Goal: Task Accomplishment & Management: Use online tool/utility

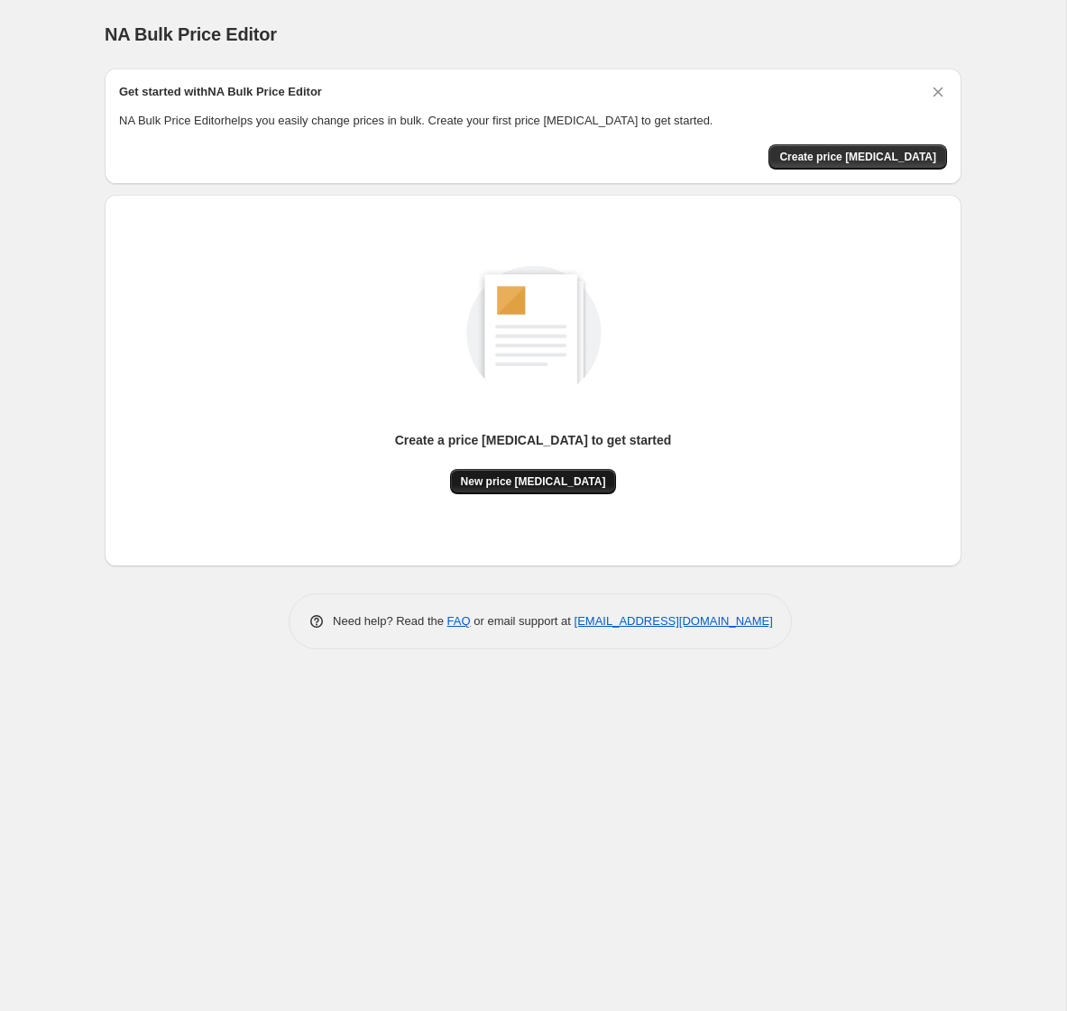
click at [520, 487] on span "New price change job" at bounding box center [533, 482] width 145 height 14
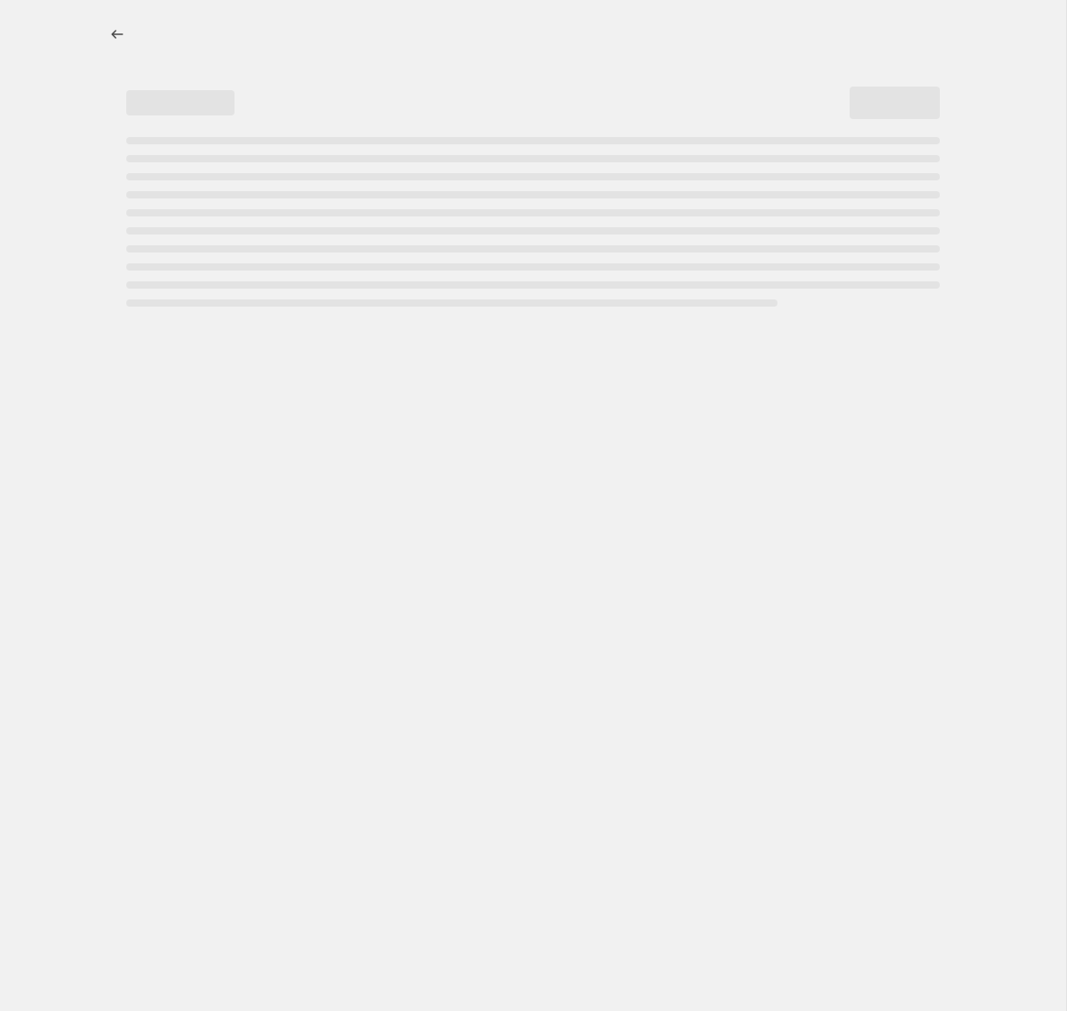
select select "percentage"
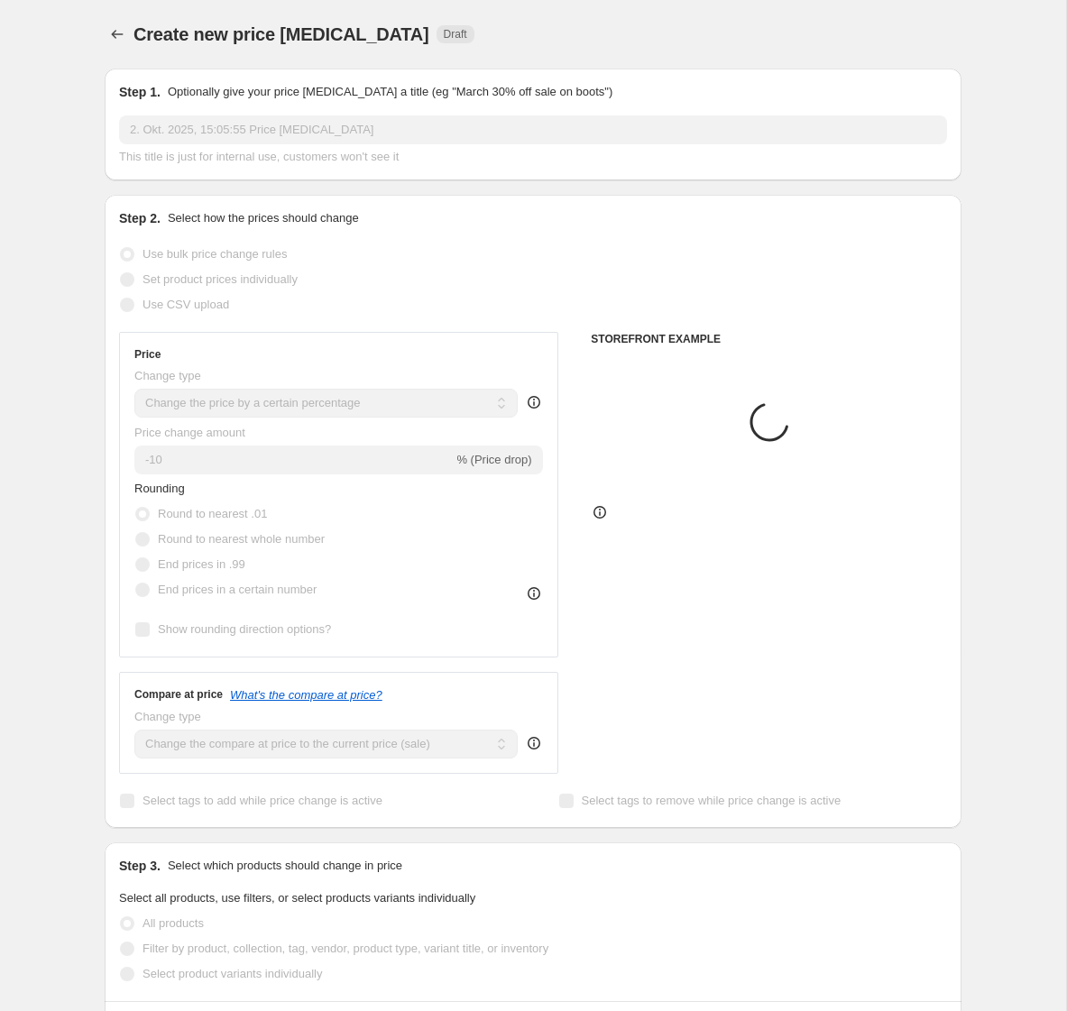
click at [198, 290] on label "Set product prices individually" at bounding box center [208, 279] width 179 height 25
click at [198, 305] on span "Use CSV upload" at bounding box center [186, 305] width 87 height 14
click at [121, 299] on input "Use CSV upload" at bounding box center [120, 298] width 1 height 1
radio input "true"
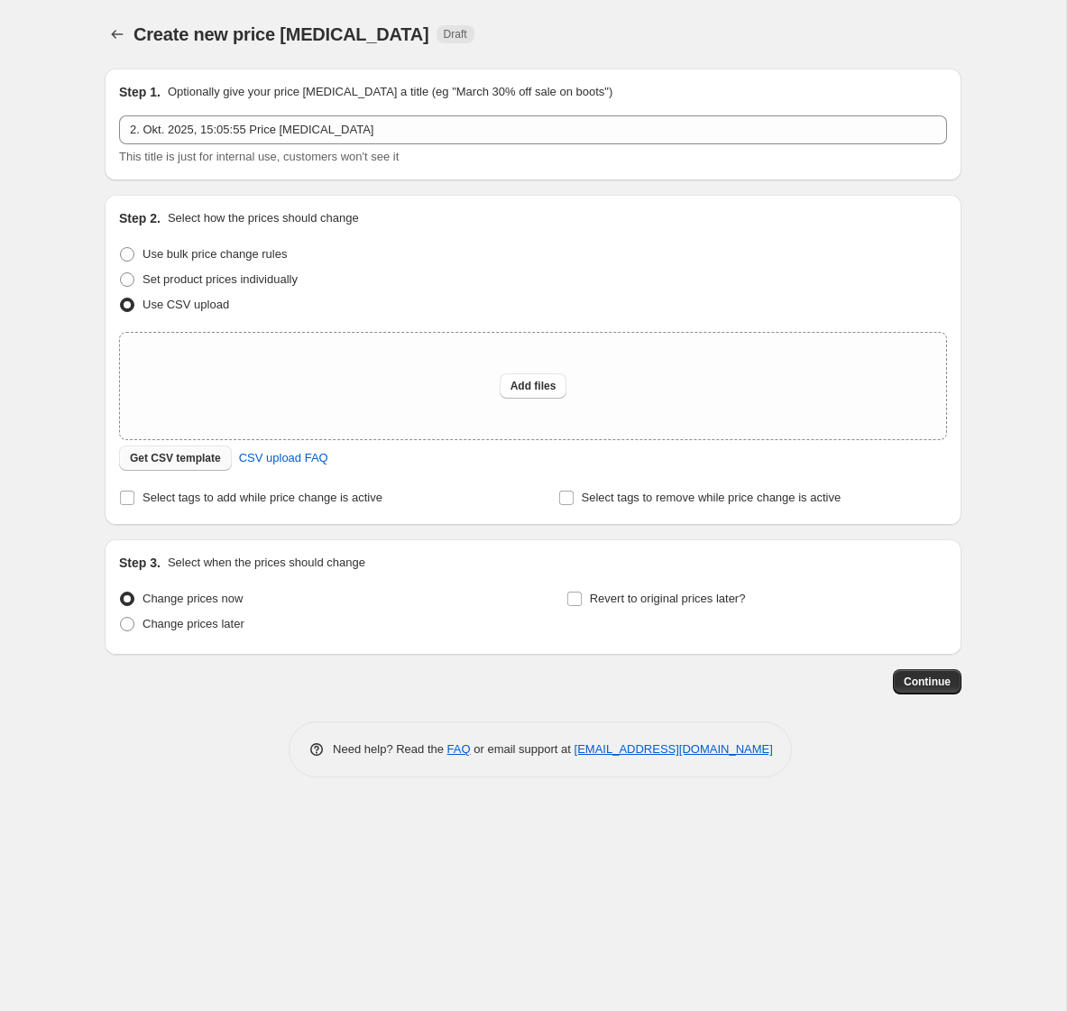
click at [187, 457] on span "Get CSV template" at bounding box center [175, 458] width 91 height 14
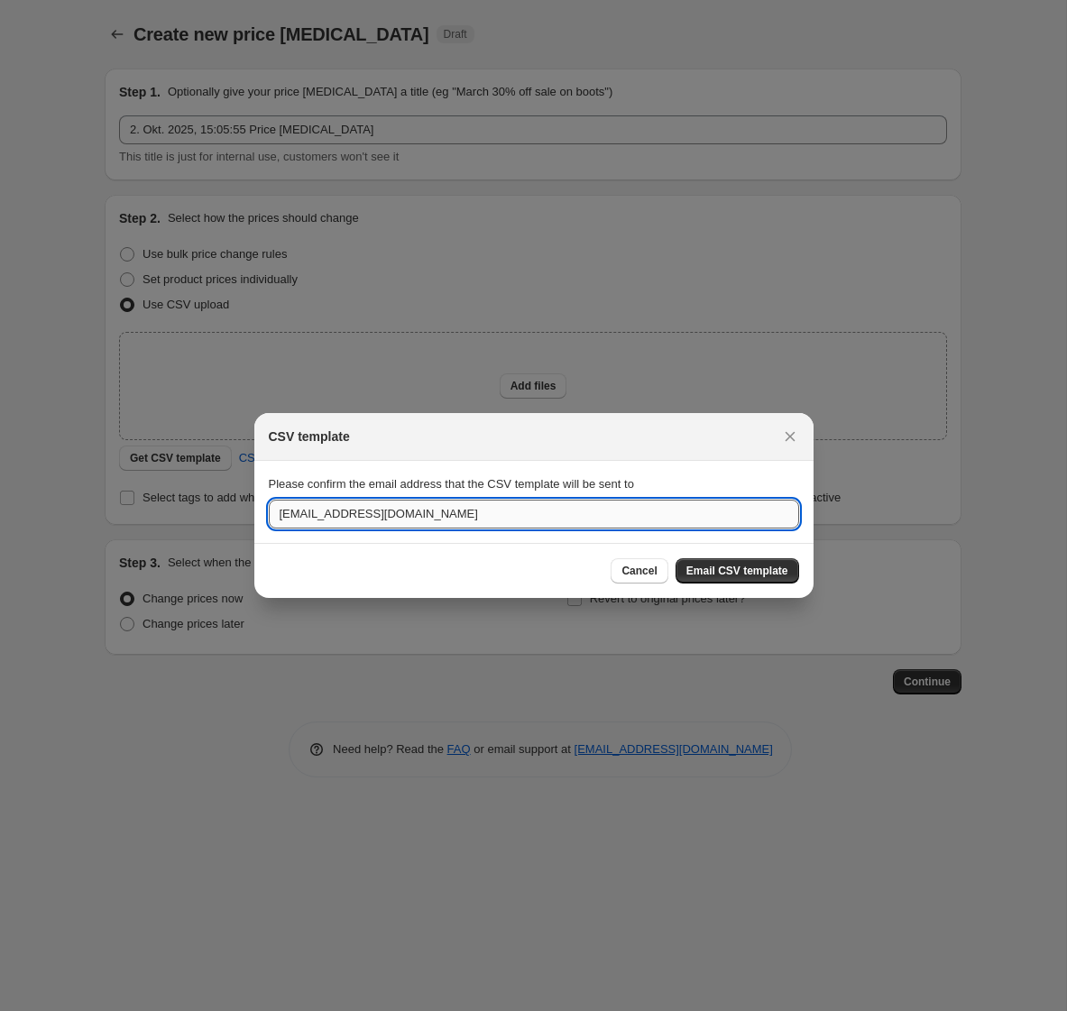
click at [457, 509] on input "shop@gloryfeel.com" at bounding box center [534, 514] width 530 height 29
drag, startPoint x: 316, startPoint y: 517, endPoint x: 365, endPoint y: 517, distance: 49.6
click at [365, 517] on input "shop@gloryfeel.com" at bounding box center [534, 514] width 530 height 29
type input "shop@natsana.com"
click at [730, 566] on span "Email CSV template" at bounding box center [738, 571] width 102 height 14
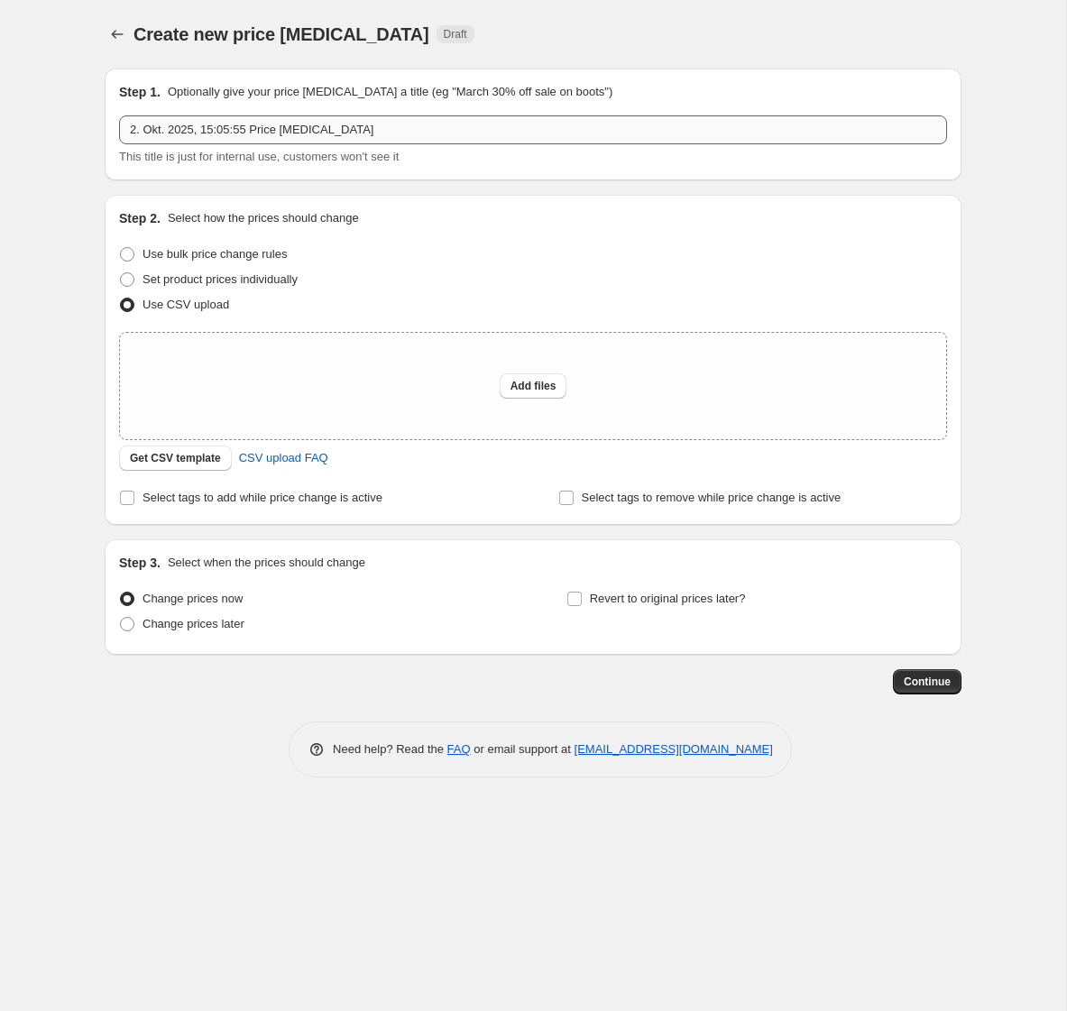
click at [466, 146] on div "2. Okt. 2025, 15:05:55 Price change job This title is just for internal use, cu…" at bounding box center [533, 140] width 828 height 51
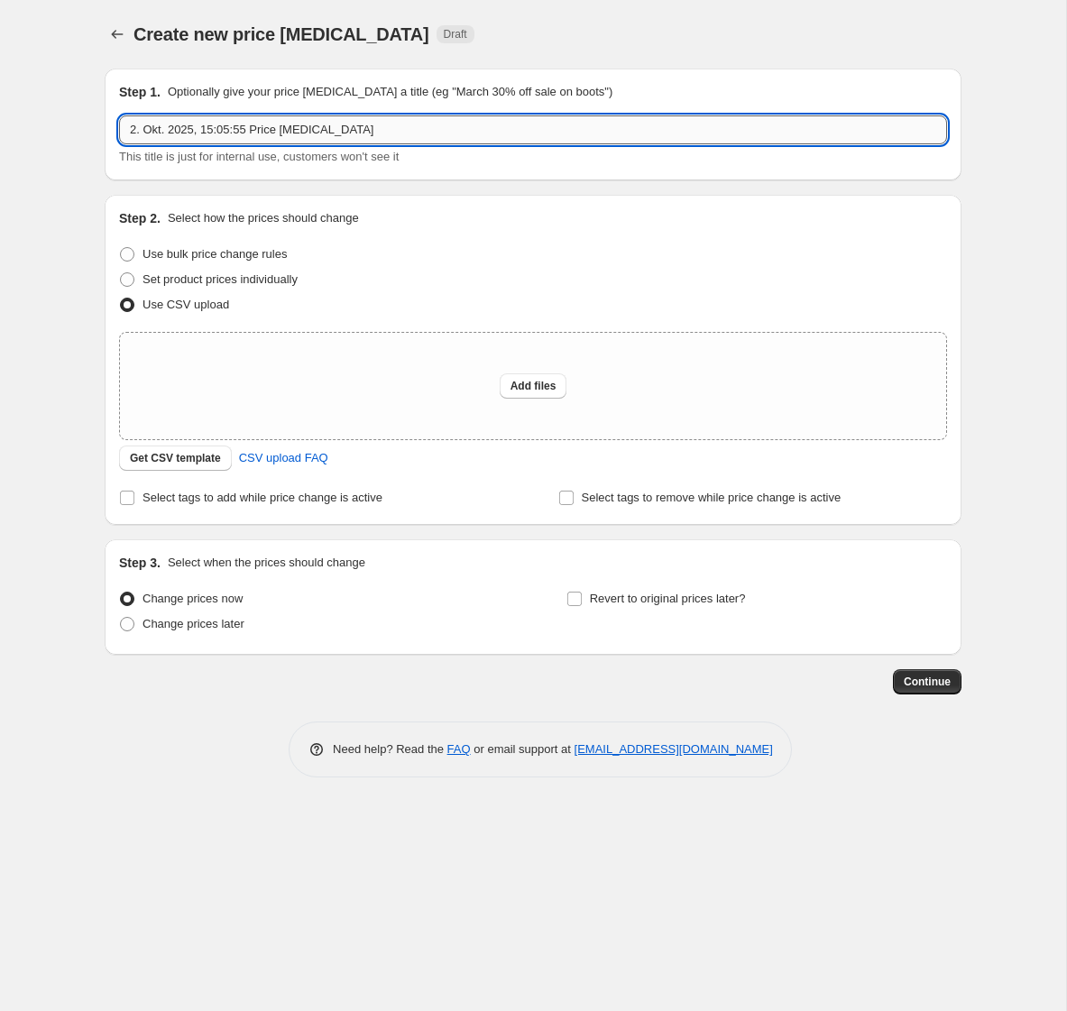
click at [466, 143] on input "2. Okt. 2025, 15:05:55 Price change job" at bounding box center [533, 129] width 828 height 29
click at [466, 136] on input "2. Okt. 2025, 15:05:55 Price change job" at bounding box center [533, 129] width 828 height 29
click at [469, 129] on input "2. Okt. 2025, 15:05:55 Price change job" at bounding box center [533, 129] width 828 height 29
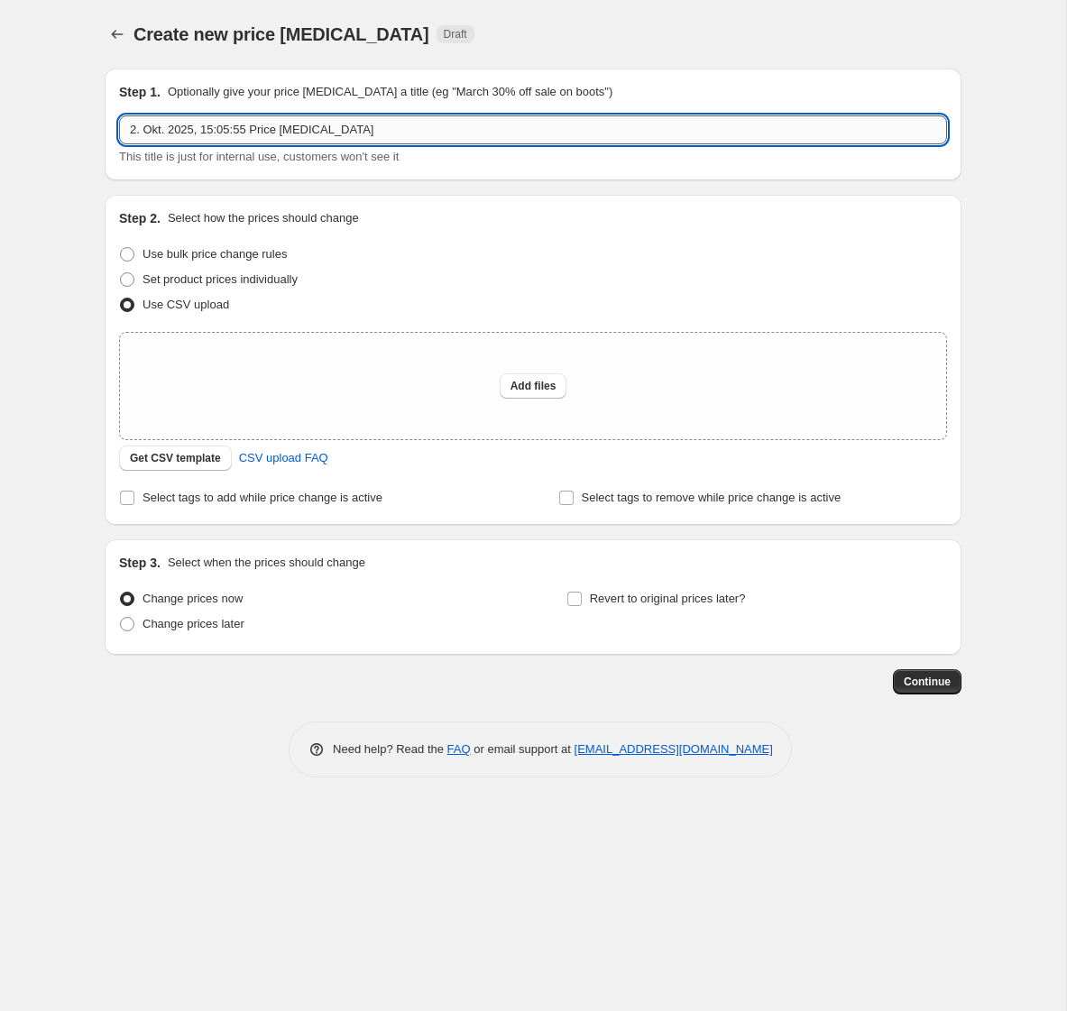
click at [469, 129] on input "2. Okt. 2025, 15:05:55 Price change job" at bounding box center [533, 129] width 828 height 29
type input "Prime Day Fall 07.-08.10.2025"
click at [564, 264] on div "Use bulk price change rules" at bounding box center [533, 254] width 828 height 25
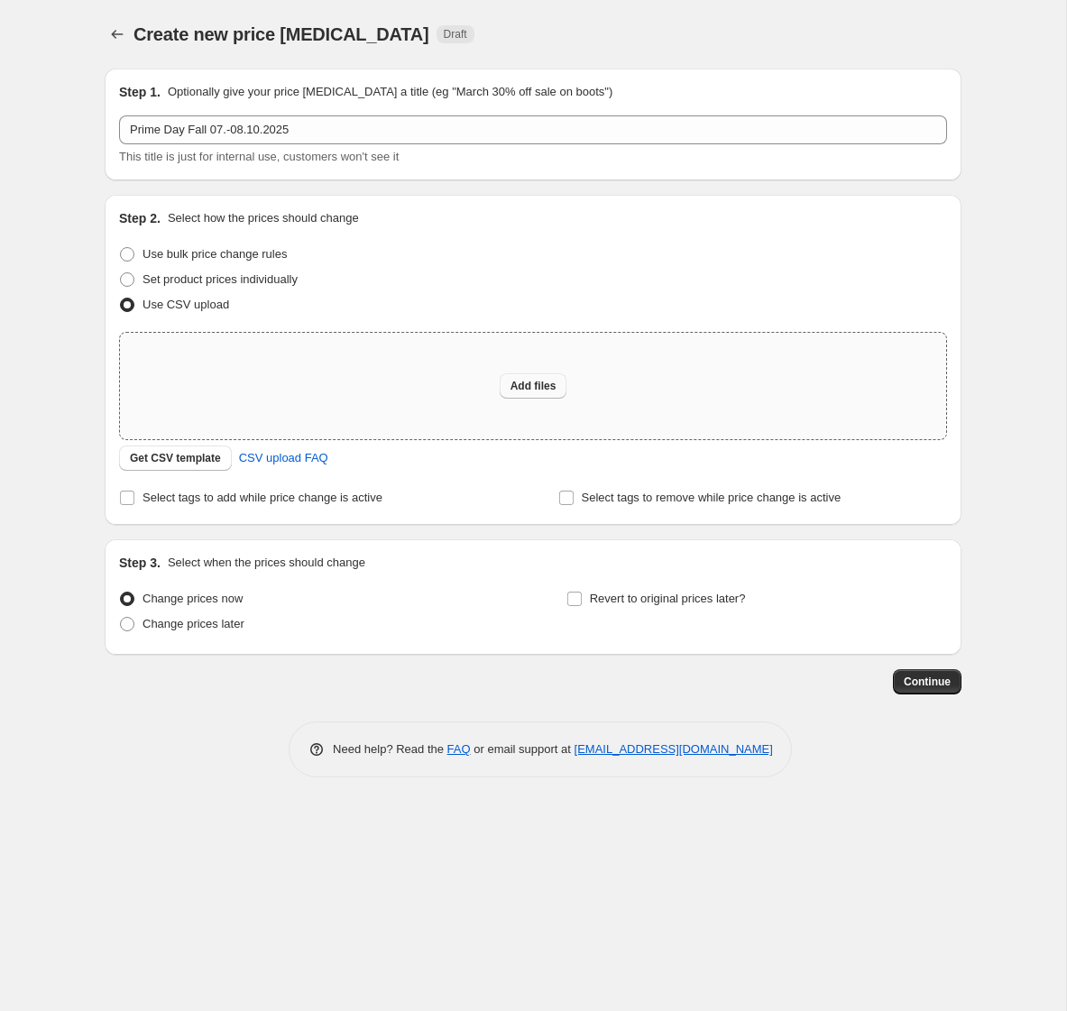
click at [529, 389] on span "Add files" at bounding box center [534, 386] width 46 height 14
type input "C:\fakepath\GF_DE_prime-day_prices.csv"
click at [509, 390] on button "Add files" at bounding box center [534, 385] width 68 height 25
type input "C:\fakepath\GF_DE_prime-day_prices.csv"
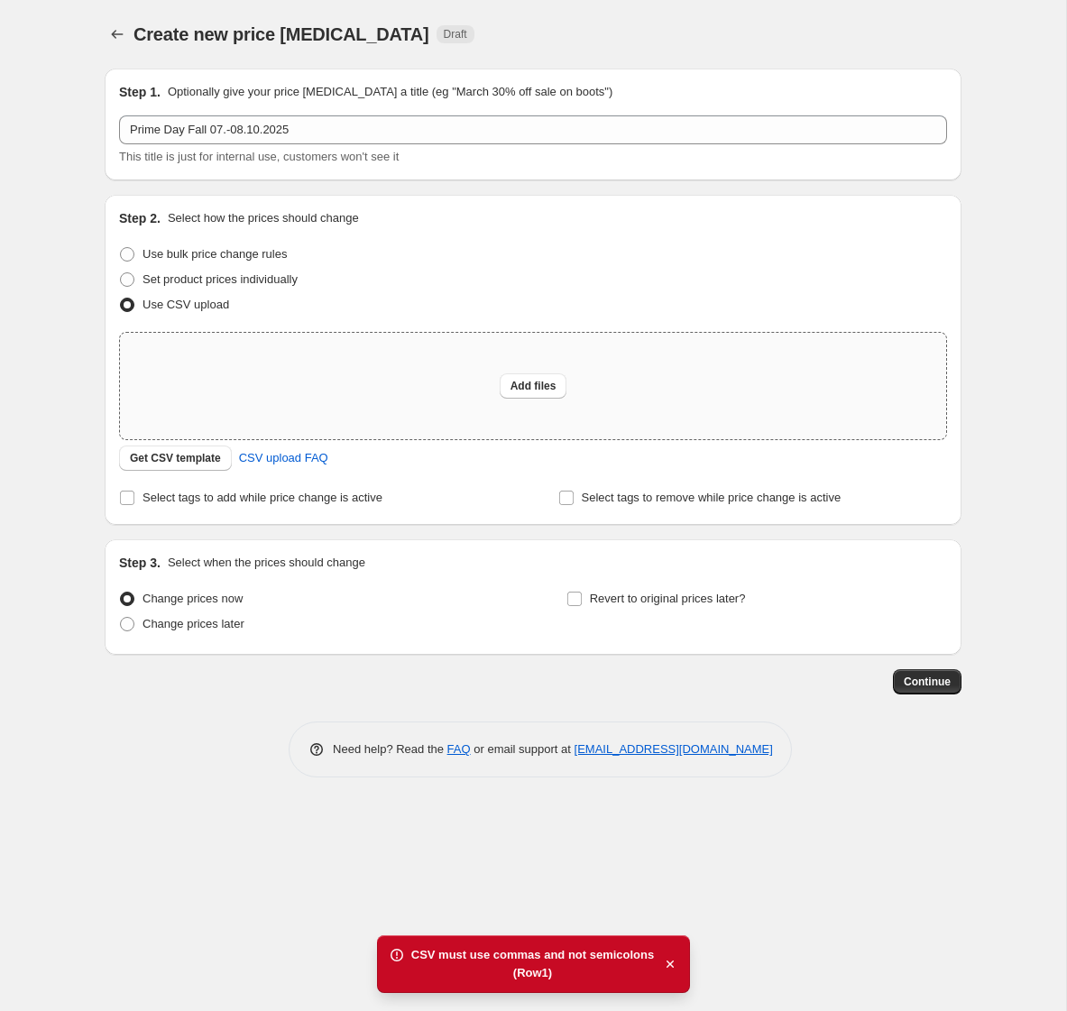
click at [691, 822] on div "Create new price change job. This page is ready Create new price change job Dra…" at bounding box center [533, 505] width 1066 height 1011
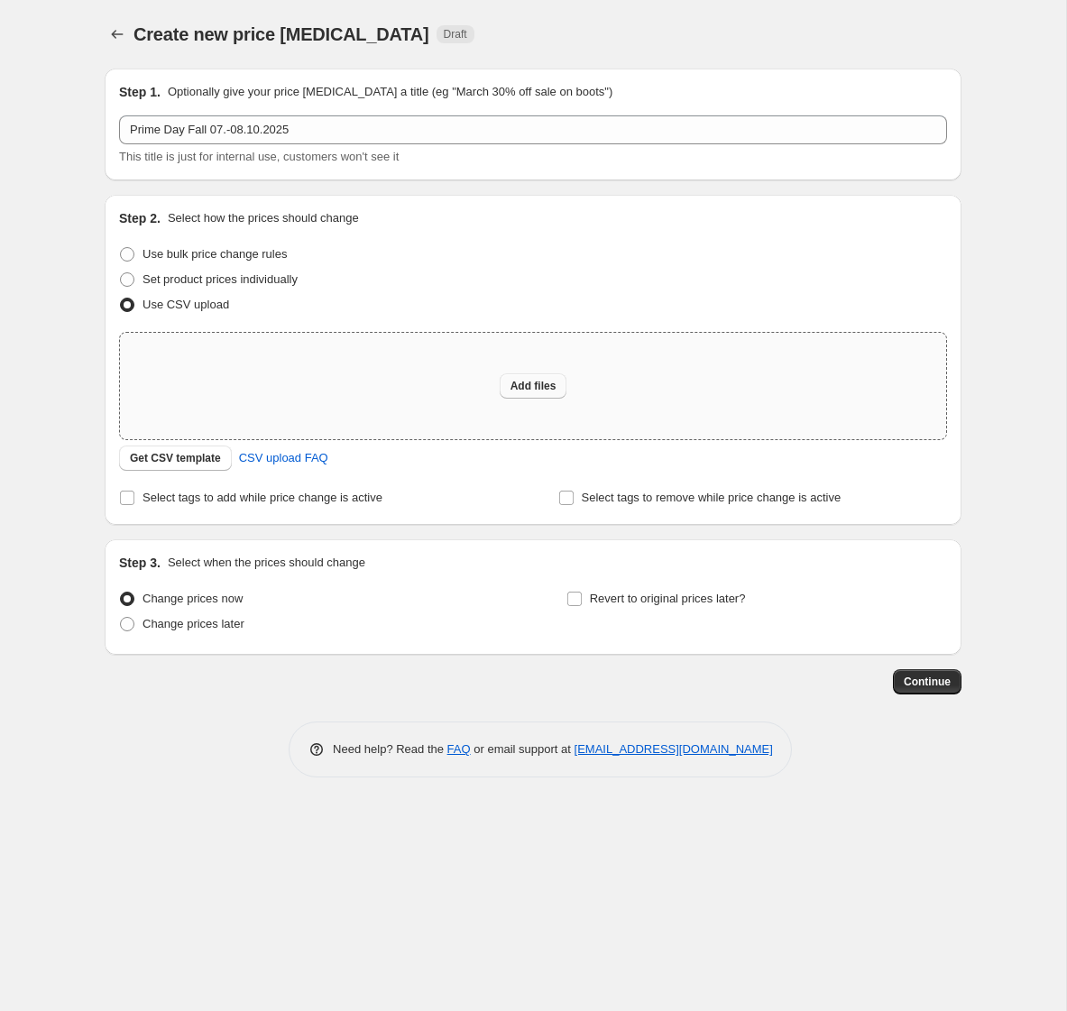
click at [550, 379] on span "Add files" at bounding box center [534, 386] width 46 height 14
type input "C:\fakepath\GF_DE_prime-day_prices_komma.csv"
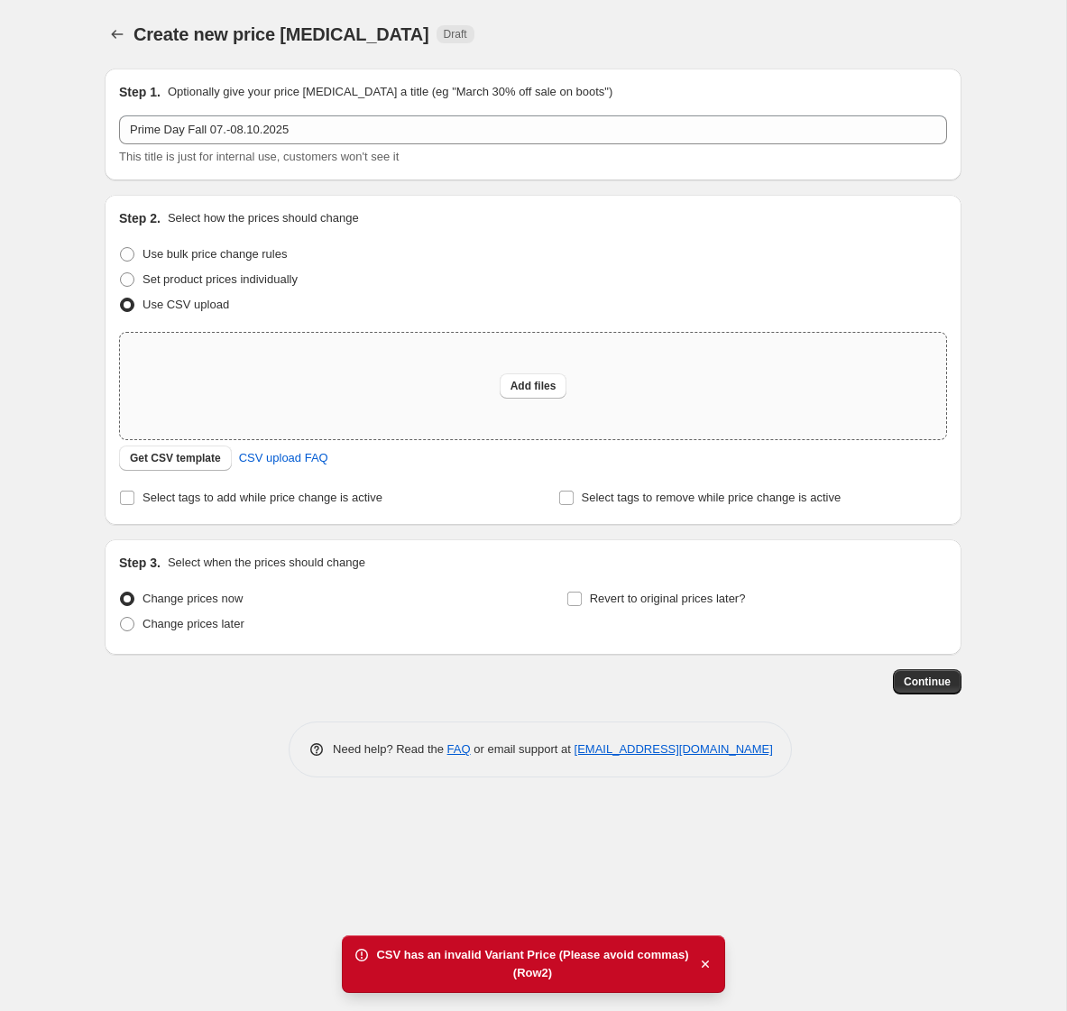
click at [555, 963] on div "CSV has an invalid Variant Price (Please avoid commas)" at bounding box center [532, 955] width 312 height 18
click at [502, 953] on div "CSV has an invalid Variant Price (Please avoid commas)" at bounding box center [532, 955] width 312 height 18
click at [646, 969] on div "(Row 2 )" at bounding box center [532, 973] width 312 height 18
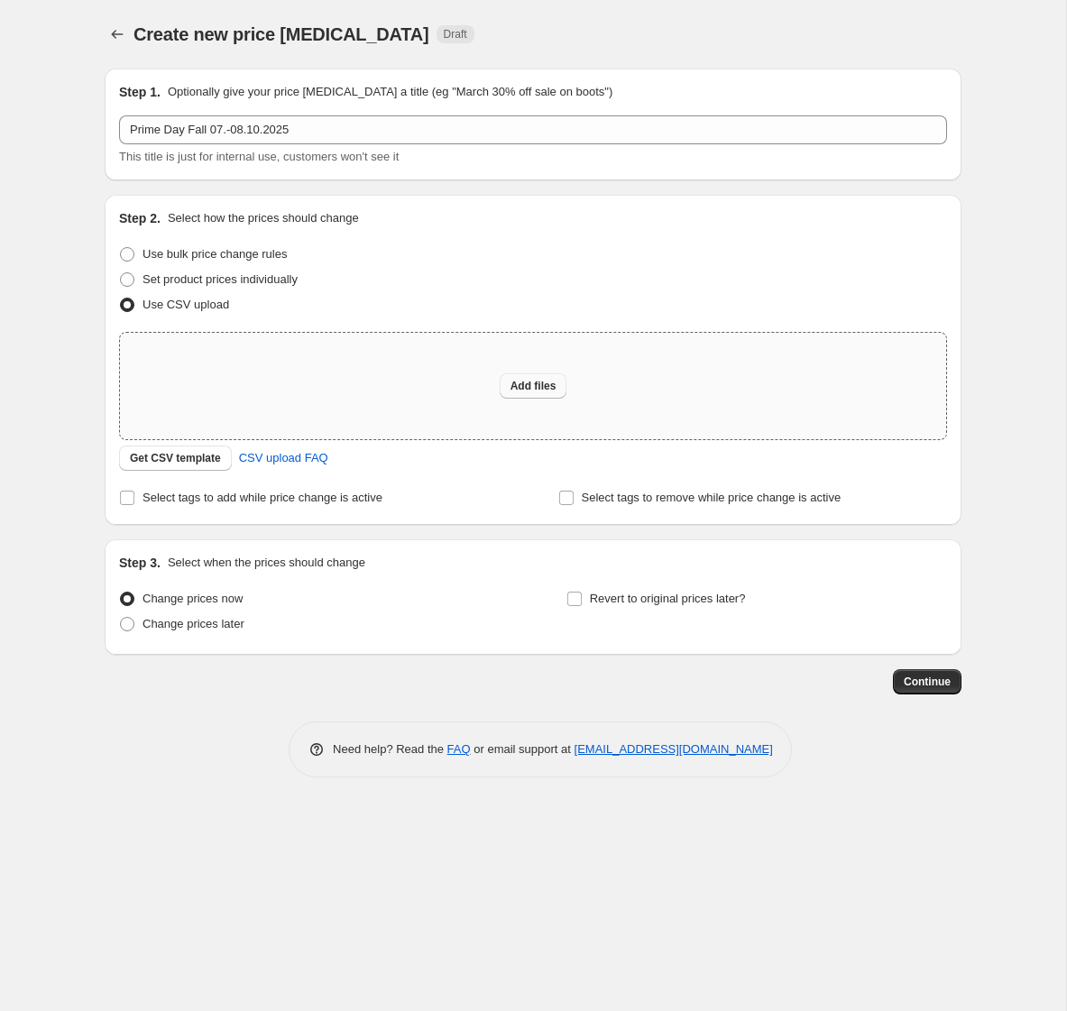
click at [514, 373] on div "Add files" at bounding box center [533, 386] width 826 height 106
type input "C:\fakepath\GF_DE_prime-day_prices_komma.csv"
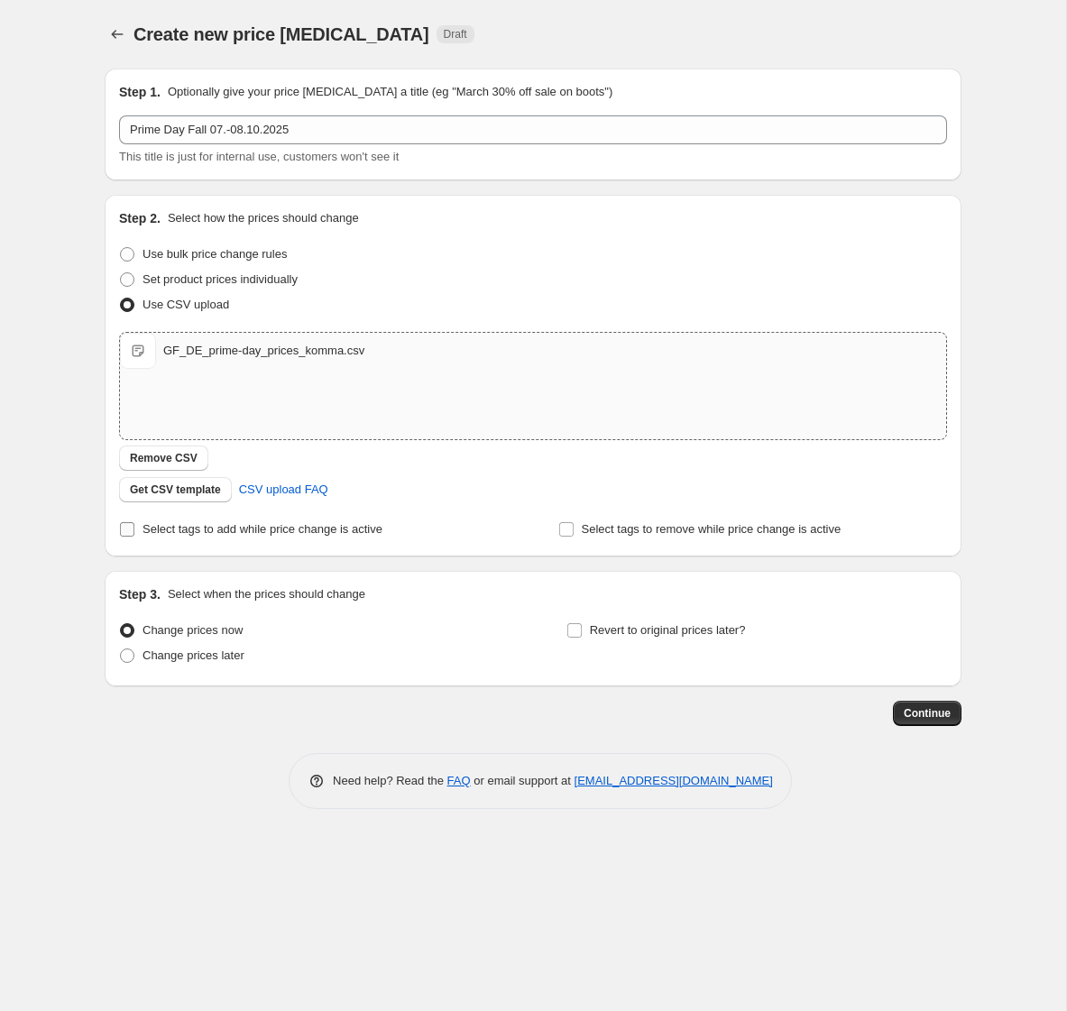
click at [250, 523] on span "Select tags to add while price change is active" at bounding box center [263, 529] width 240 height 14
click at [134, 523] on input "Select tags to add while price change is active" at bounding box center [127, 529] width 14 height 14
checkbox input "true"
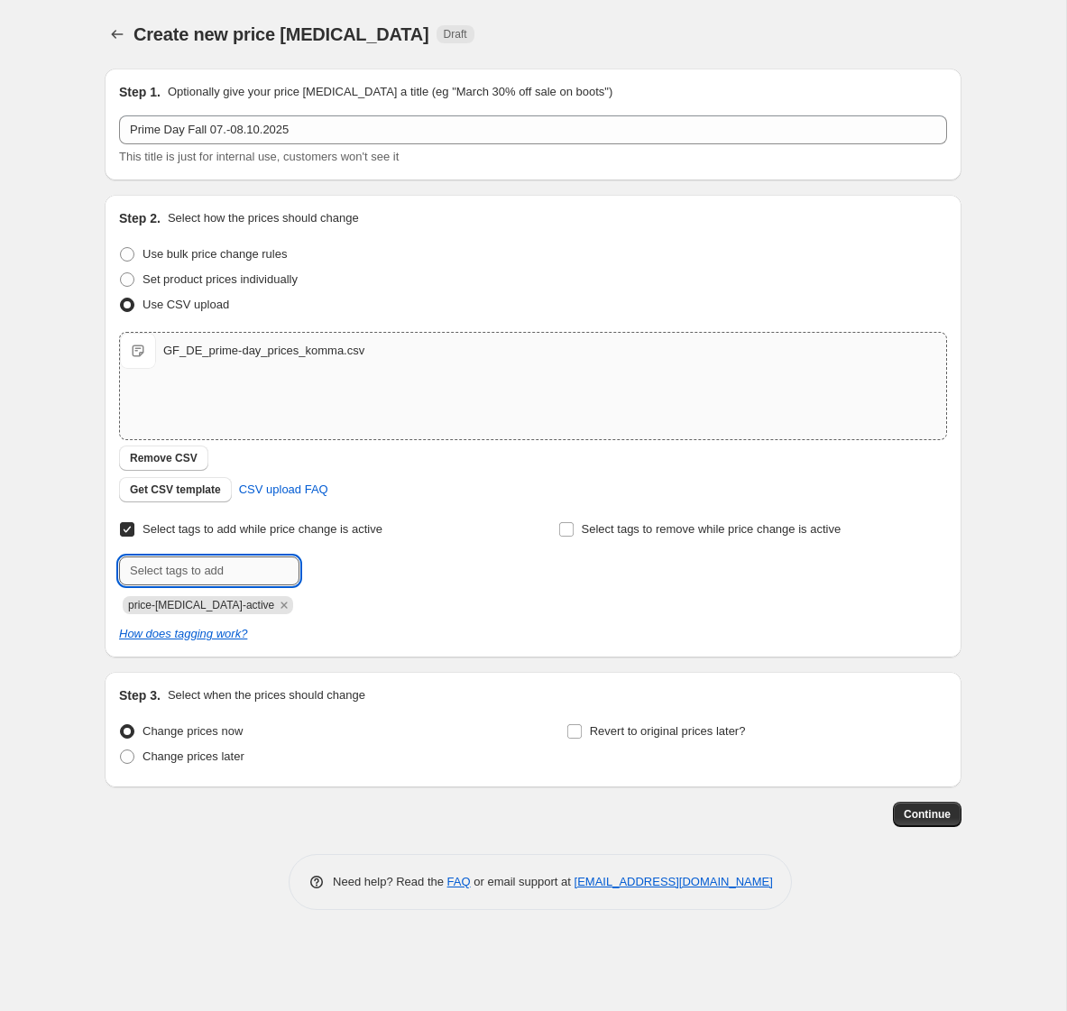
click at [232, 566] on input "text" at bounding box center [209, 571] width 180 height 29
type input "Prime-Day_2025-10"
click at [281, 604] on icon "Remove price-change-job-active" at bounding box center [284, 605] width 6 height 6
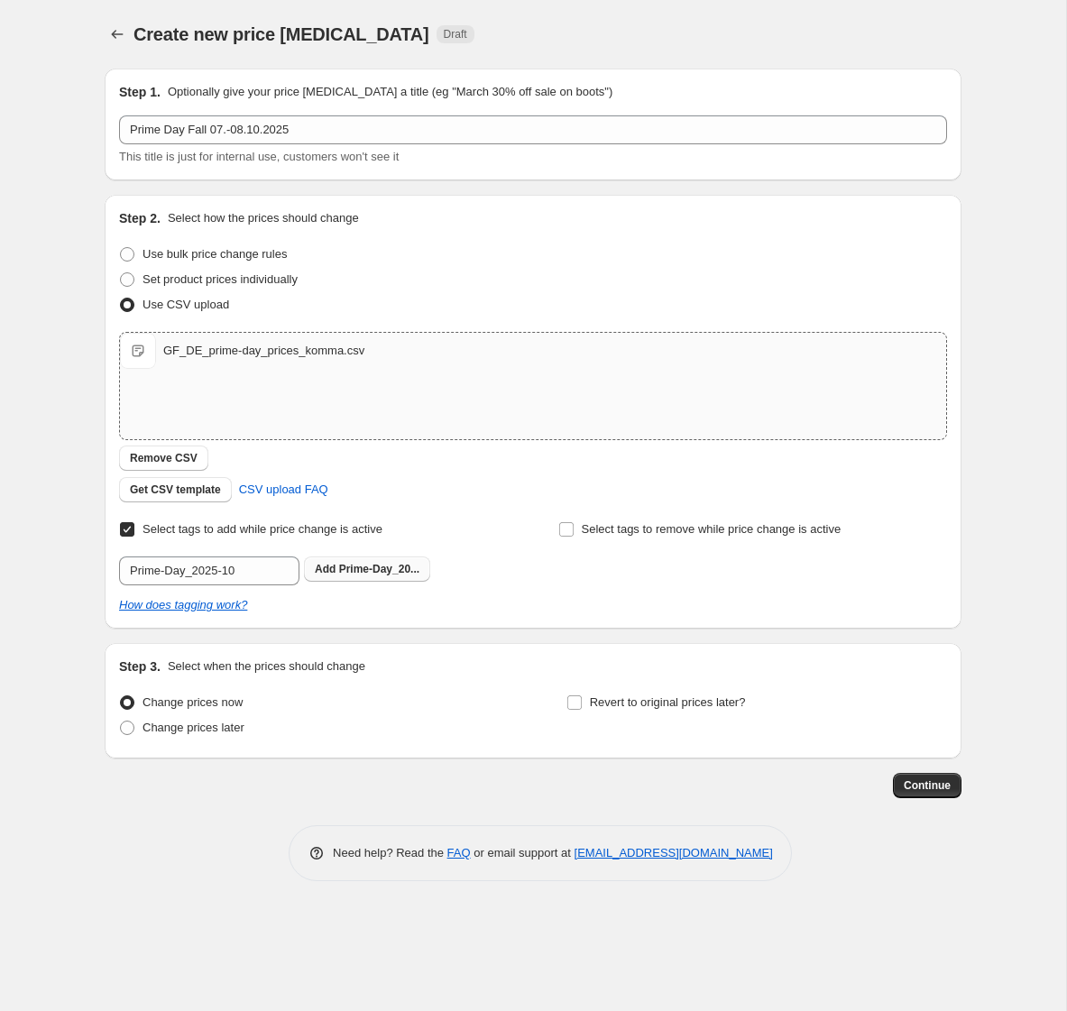
click at [362, 573] on span "Prime-Day_20..." at bounding box center [379, 569] width 80 height 13
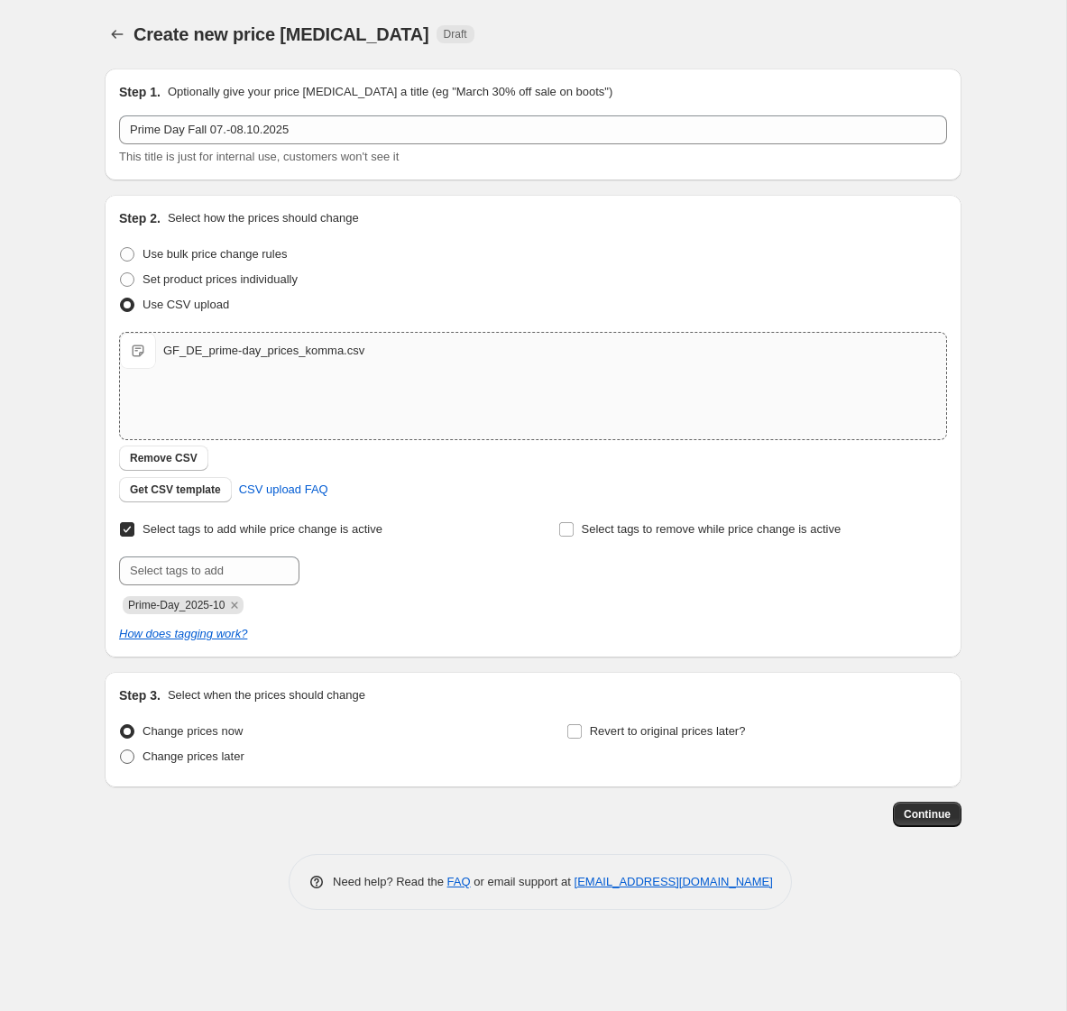
click at [192, 758] on span "Change prices later" at bounding box center [194, 757] width 102 height 14
click at [121, 751] on input "Change prices later" at bounding box center [120, 750] width 1 height 1
radio input "true"
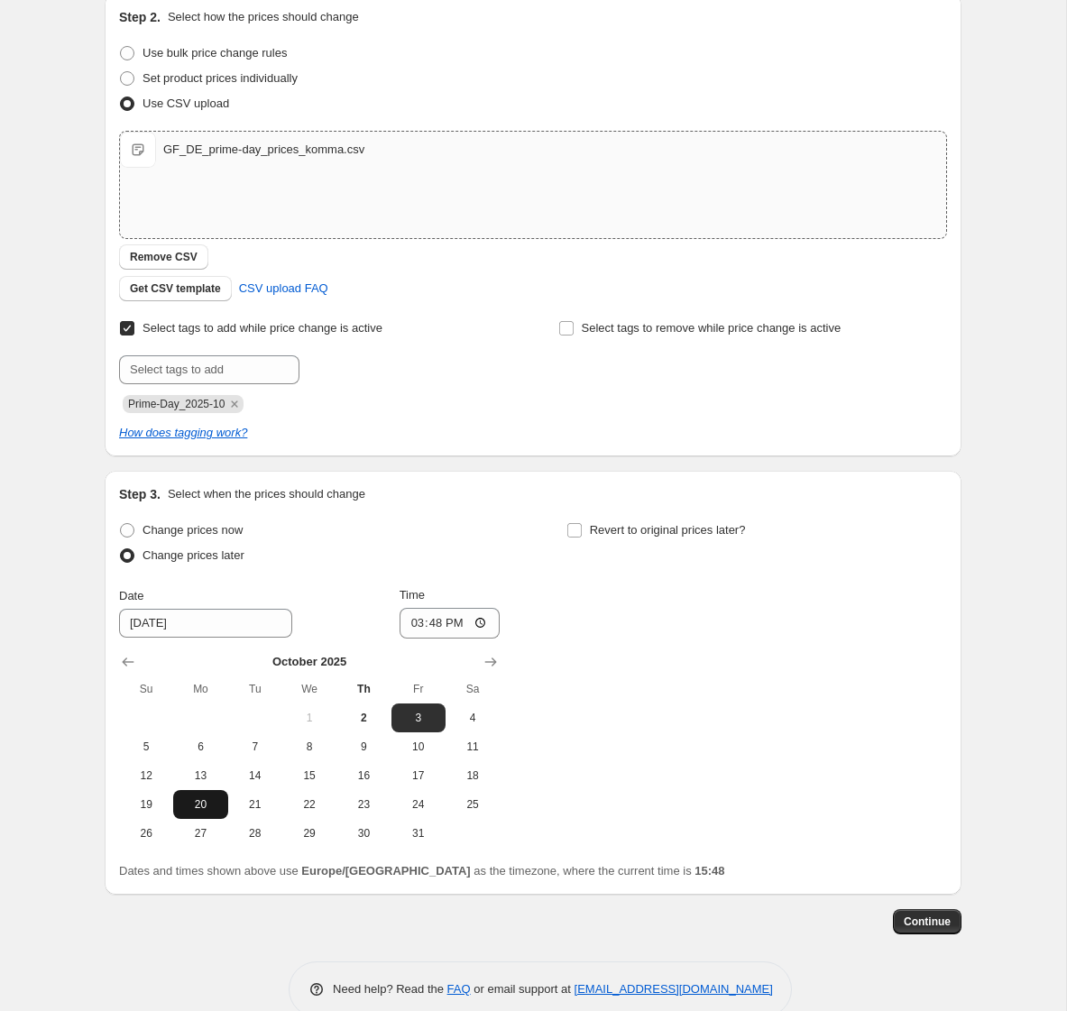
scroll to position [235, 0]
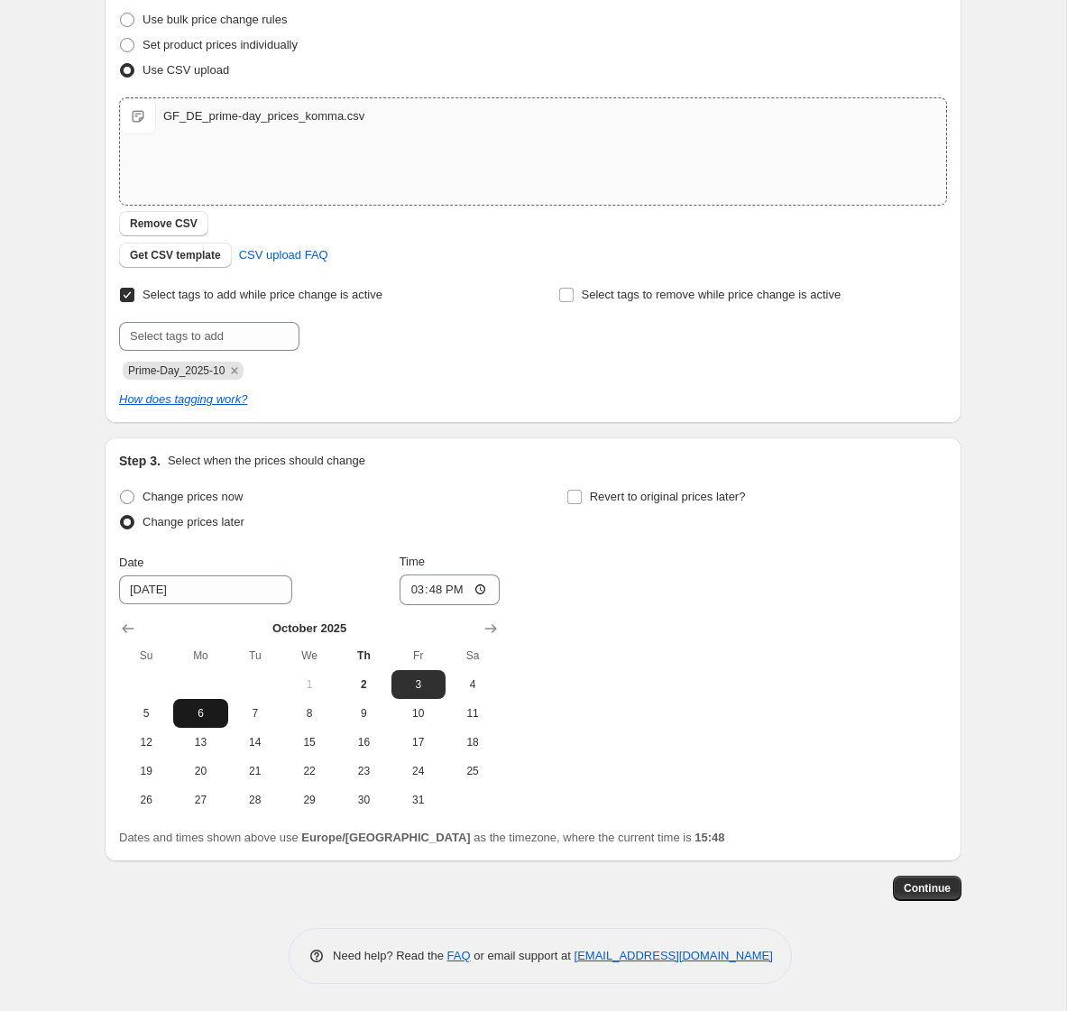
click at [195, 718] on span "6" at bounding box center [200, 713] width 40 height 14
drag, startPoint x: 279, startPoint y: 714, endPoint x: 265, endPoint y: 712, distance: 13.8
click at [279, 714] on button "7" at bounding box center [255, 713] width 54 height 29
type input "10/7/2025"
click at [445, 584] on input "15:48" at bounding box center [450, 590] width 101 height 31
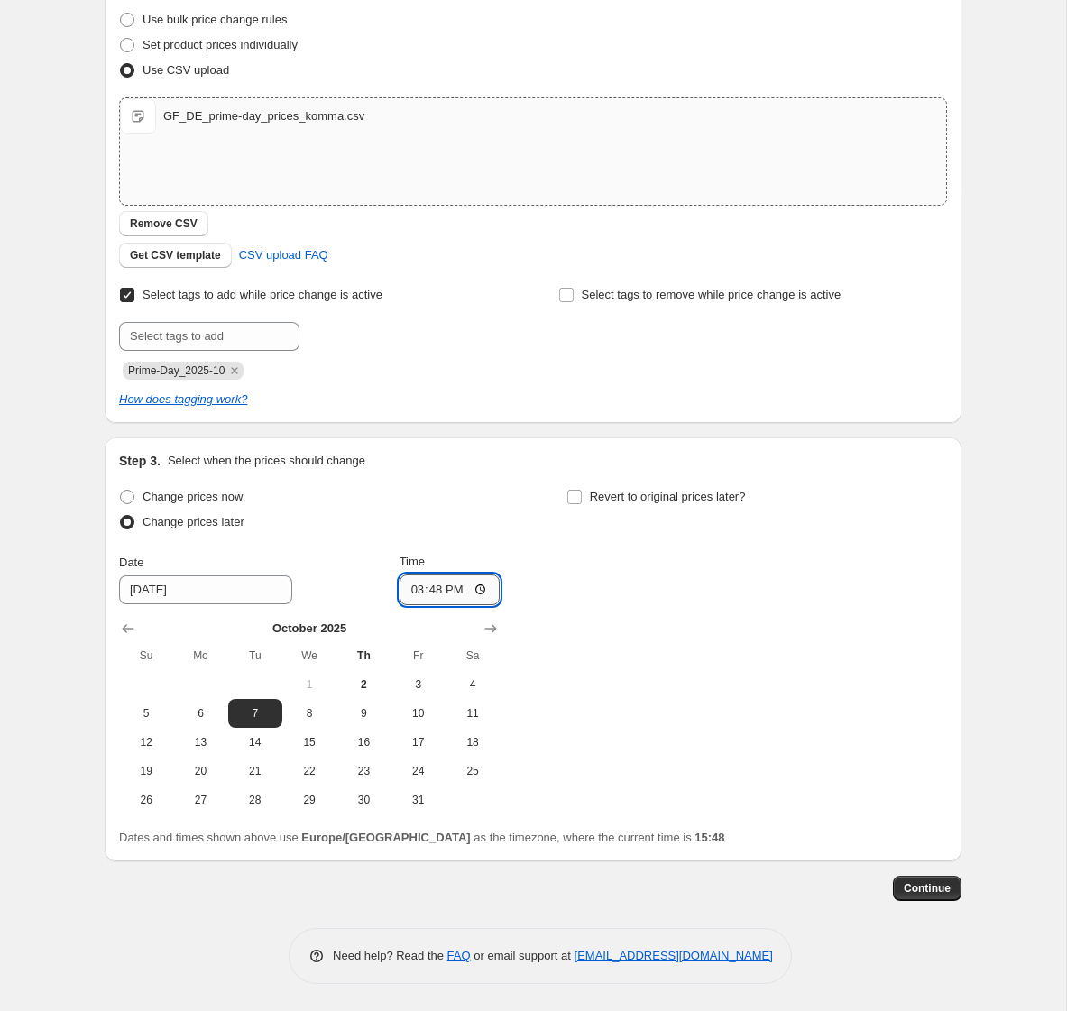
click at [429, 594] on input "15:48" at bounding box center [450, 590] width 101 height 31
click at [458, 595] on input "00:48" at bounding box center [450, 590] width 101 height 31
type input "00:00"
click at [575, 494] on input "Revert to original prices later?" at bounding box center [574, 497] width 14 height 14
checkbox input "true"
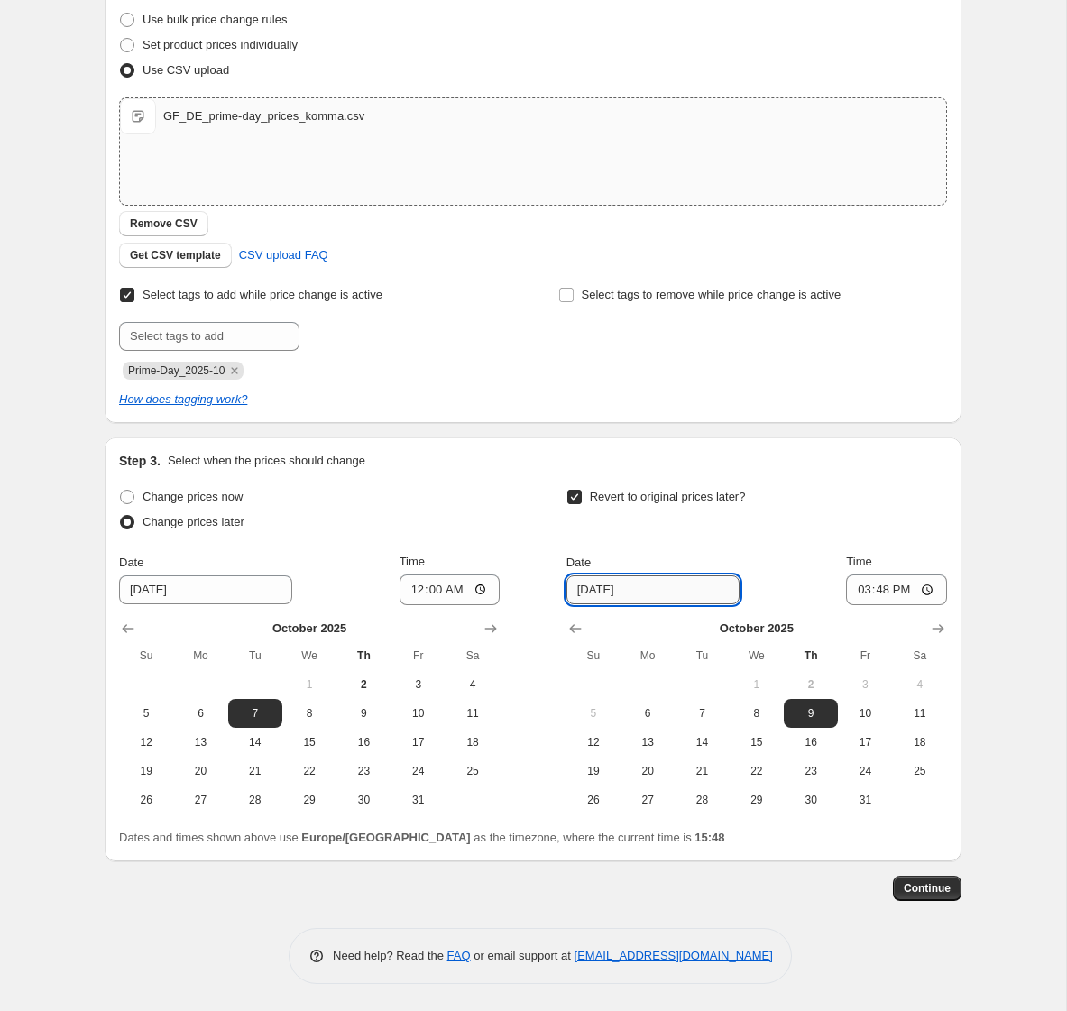
click at [628, 594] on input "10/9/2025" at bounding box center [653, 590] width 173 height 29
click at [888, 587] on input "15:48" at bounding box center [896, 590] width 101 height 31
type input "00:00"
click at [860, 516] on div "Revert to original prices later?" at bounding box center [757, 511] width 381 height 54
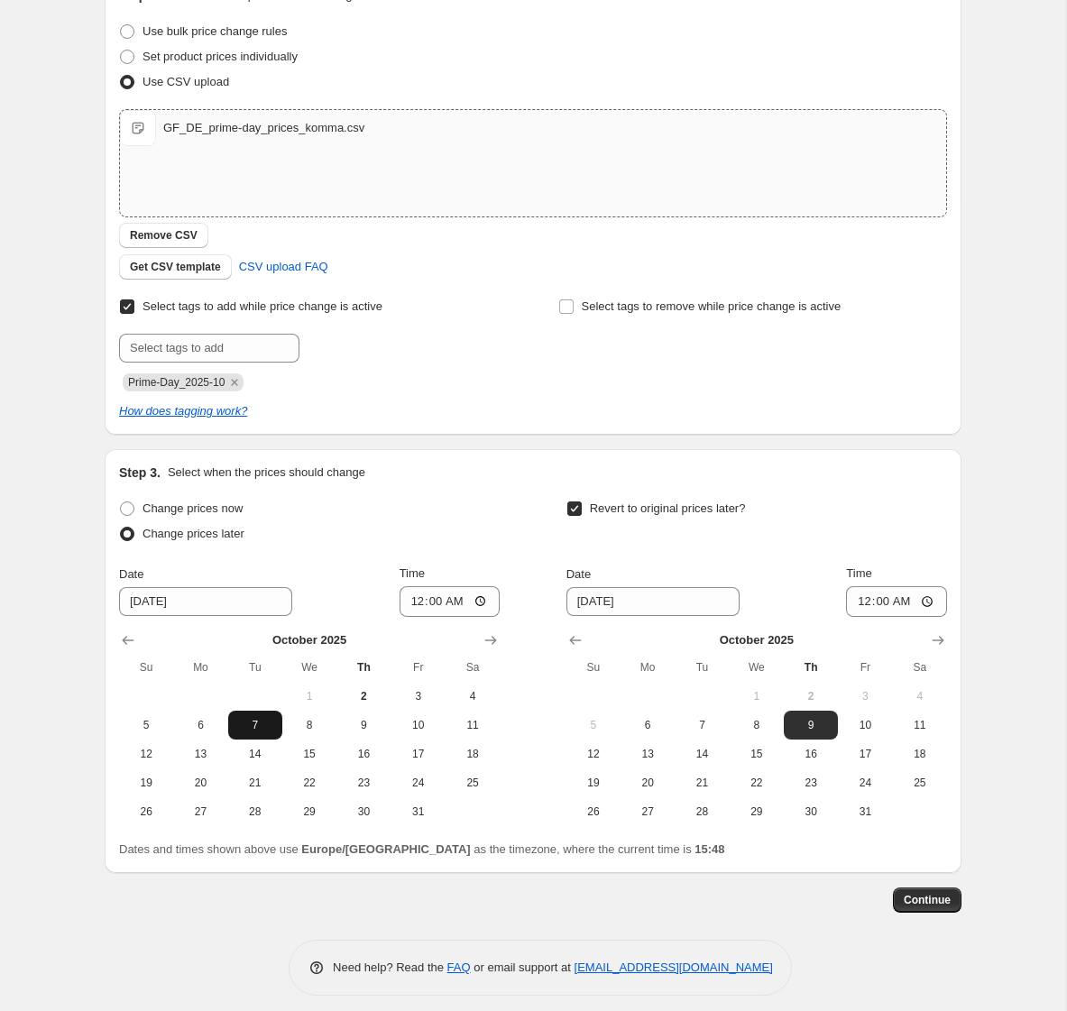
click at [255, 719] on span "7" at bounding box center [255, 725] width 40 height 14
click at [913, 902] on span "Continue" at bounding box center [927, 900] width 47 height 14
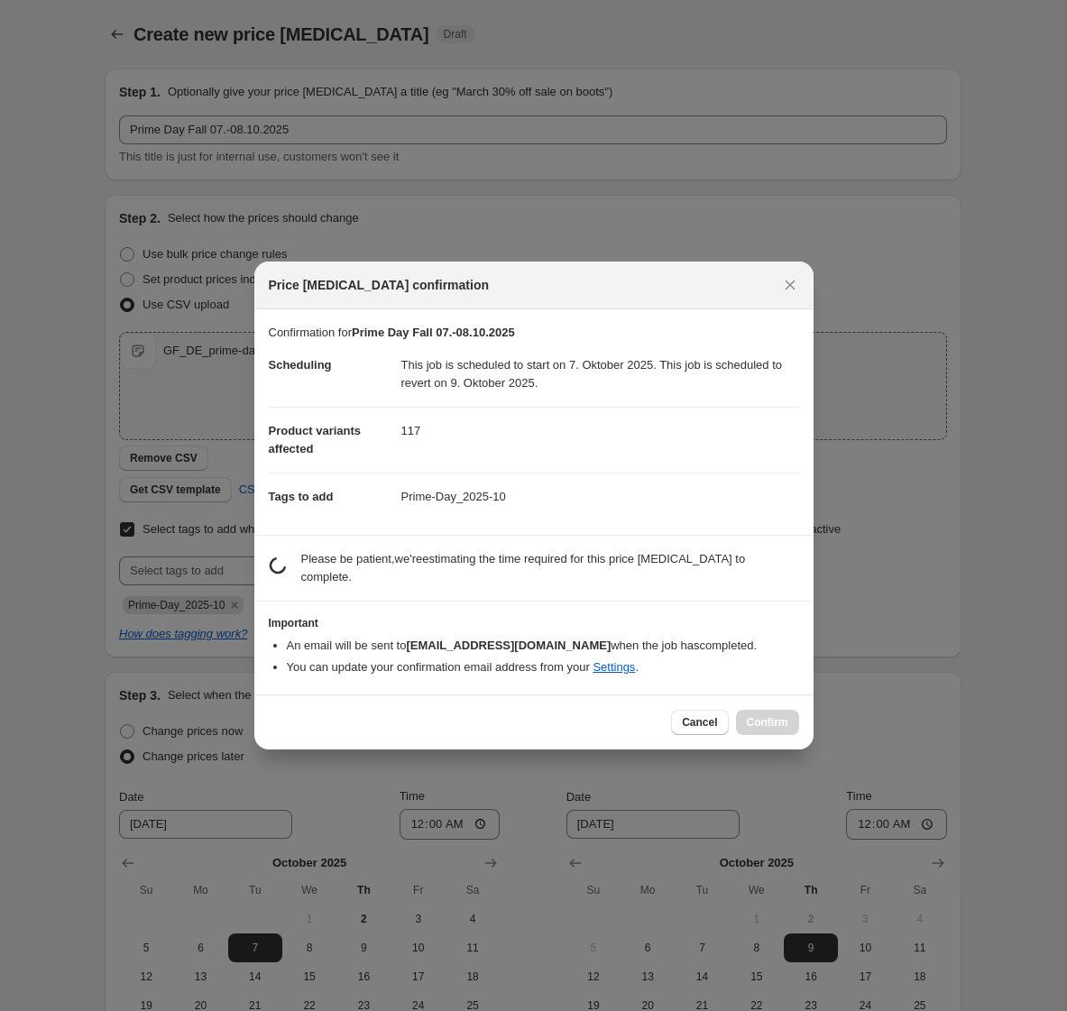
scroll to position [224, 0]
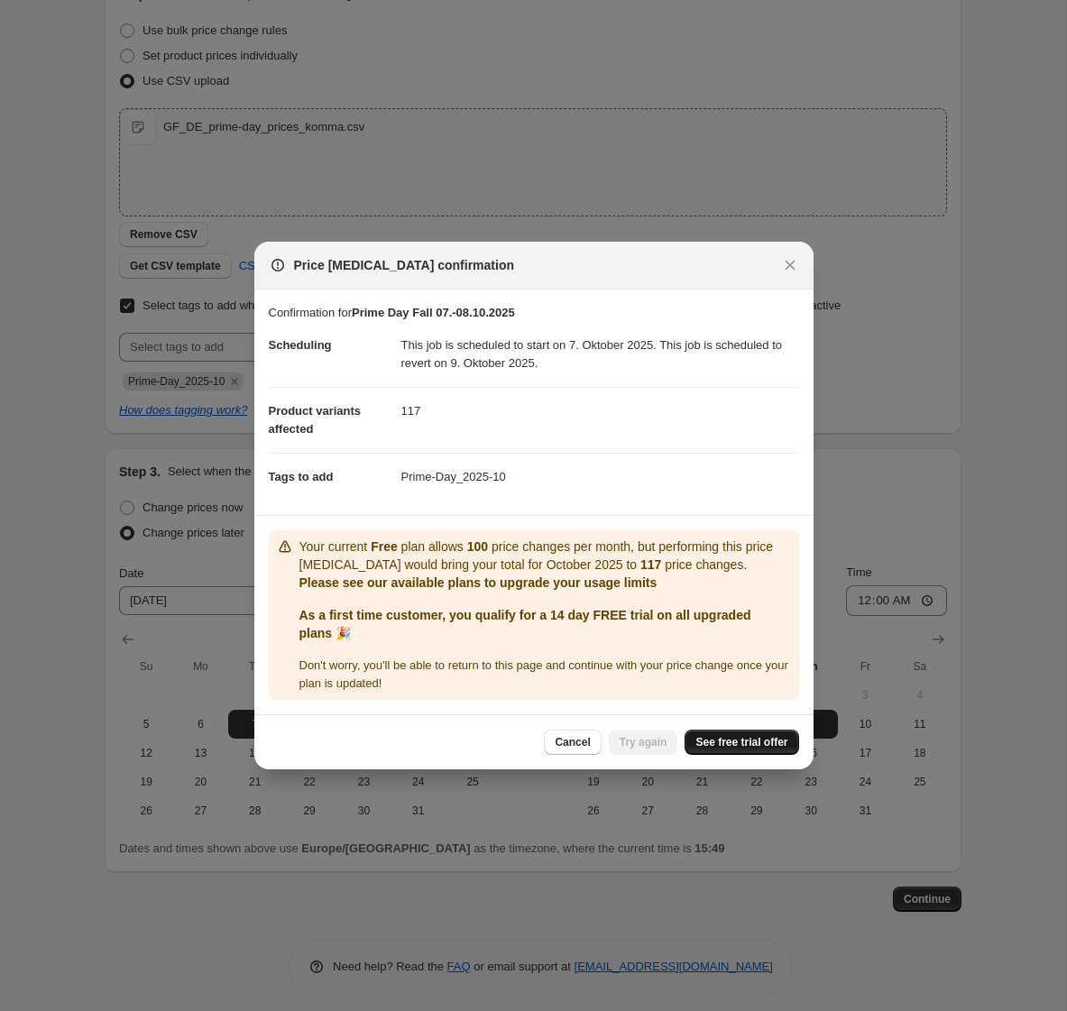
click at [726, 742] on span "See free trial offer" at bounding box center [742, 742] width 92 height 14
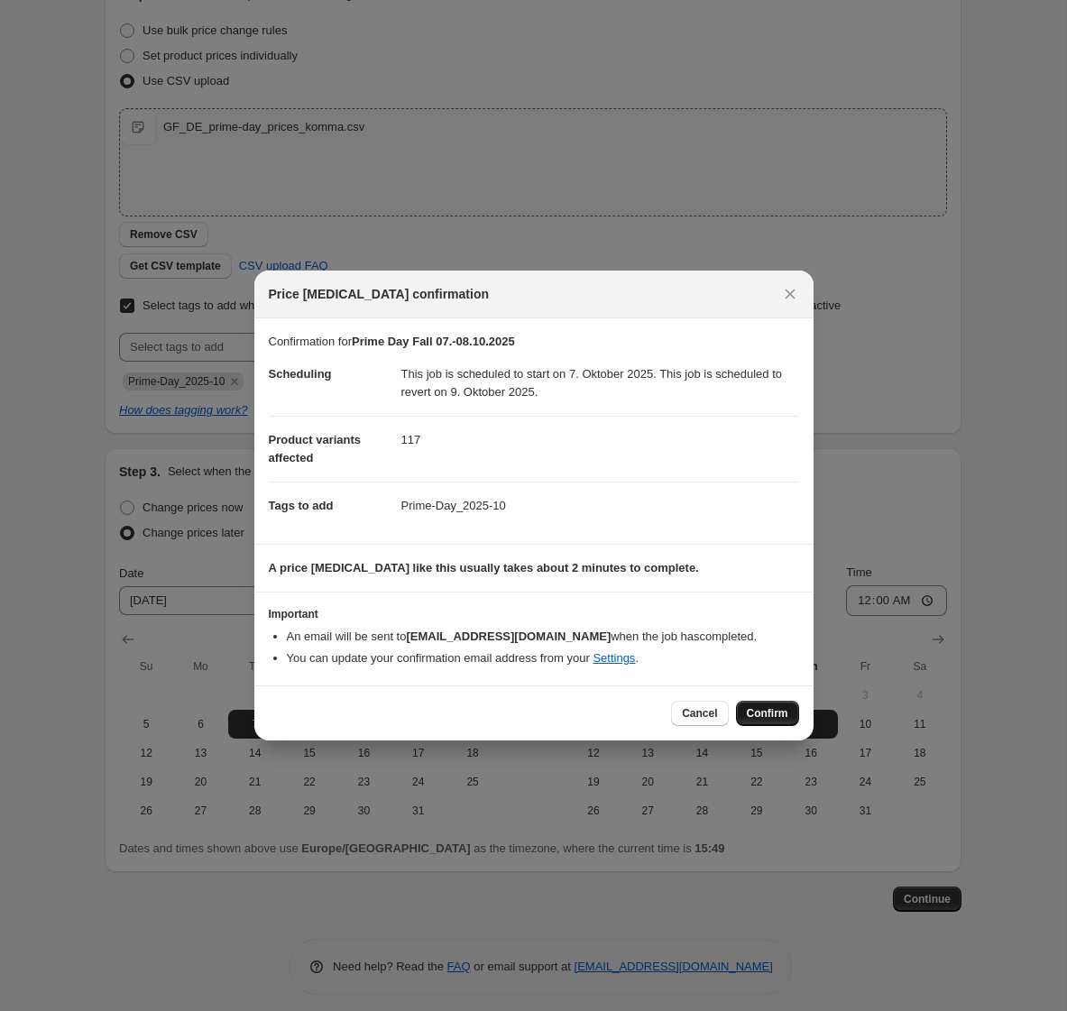
click at [762, 709] on span "Confirm" at bounding box center [767, 713] width 41 height 14
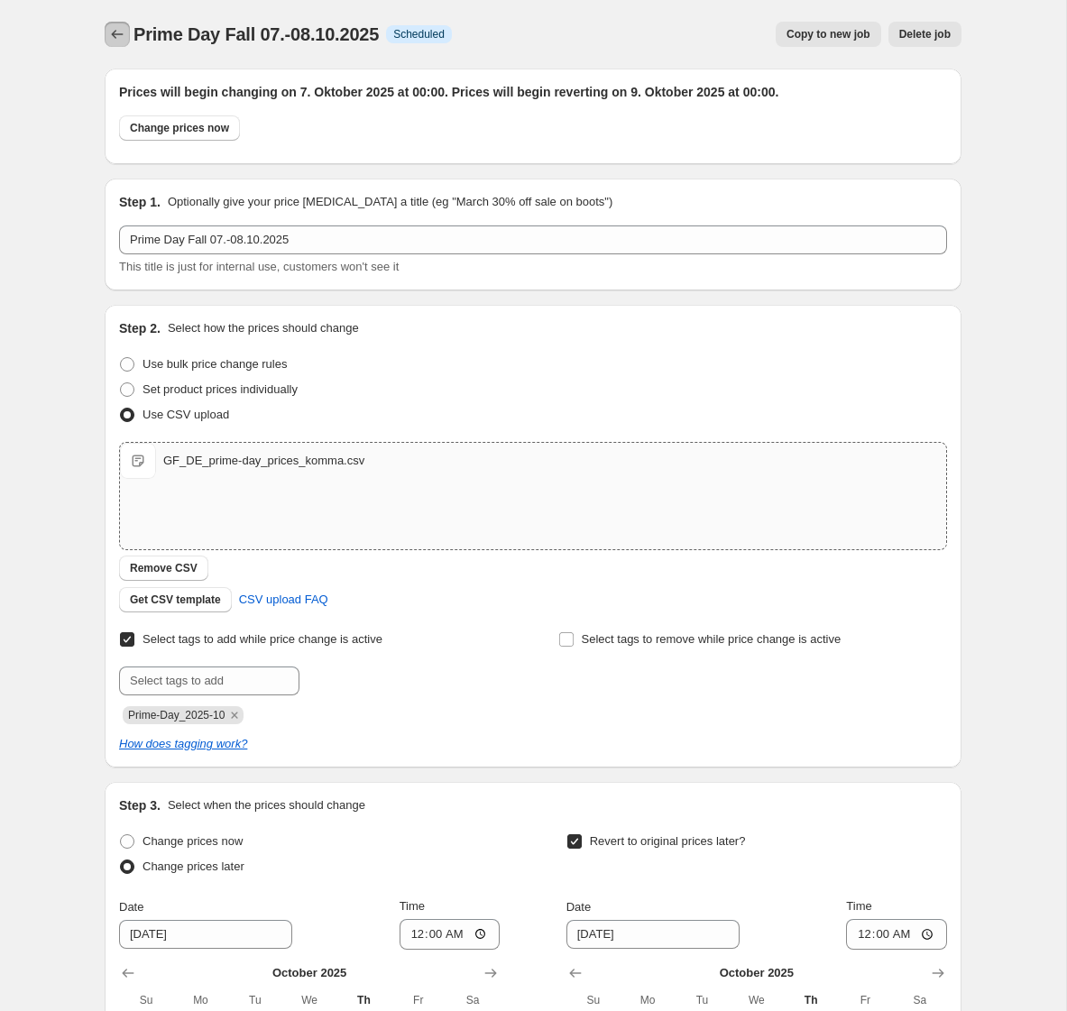
click at [119, 29] on icon "Price change jobs" at bounding box center [117, 34] width 18 height 18
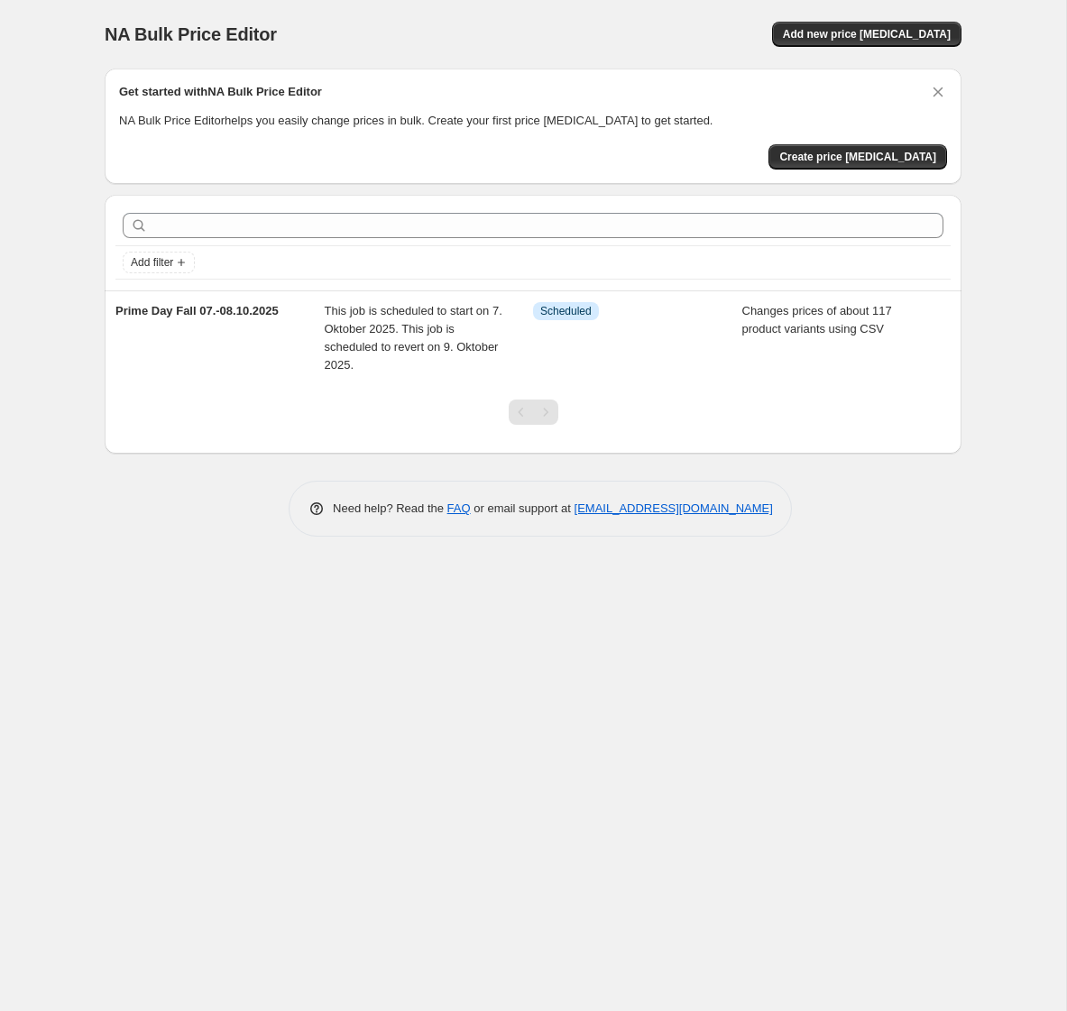
click at [188, 564] on div "NA Bulk Price Editor. This page is ready NA Bulk Price Editor Add new price cha…" at bounding box center [533, 505] width 1066 height 1011
drag, startPoint x: 13, startPoint y: 67, endPoint x: 28, endPoint y: 69, distance: 15.4
click at [14, 68] on div "NA Bulk Price Editor. This page is ready NA Bulk Price Editor Add new price cha…" at bounding box center [533, 505] width 1066 height 1011
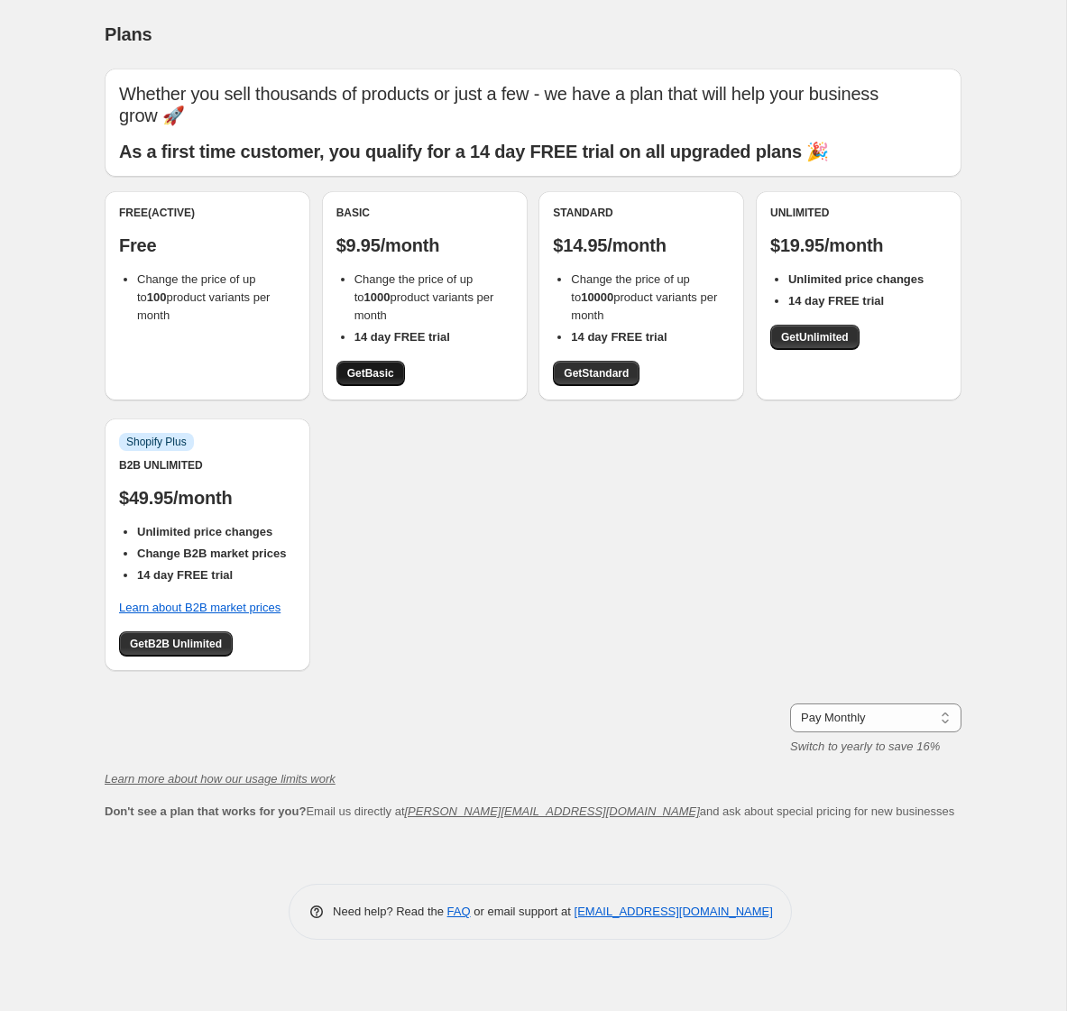
click at [381, 366] on span "Get Basic" at bounding box center [370, 373] width 47 height 14
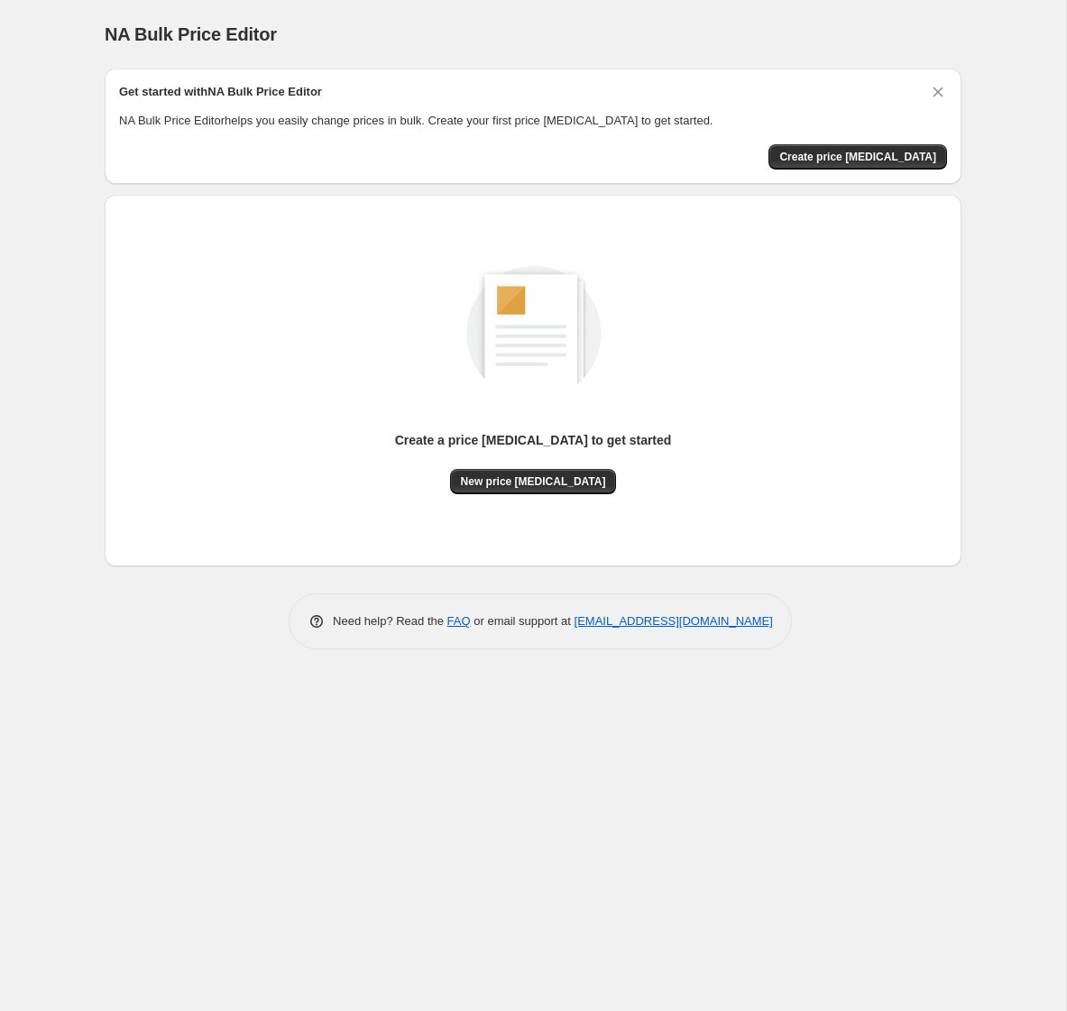
click at [934, 88] on icon "Dismiss card" at bounding box center [939, 93] width 10 height 10
